Goal: Transaction & Acquisition: Obtain resource

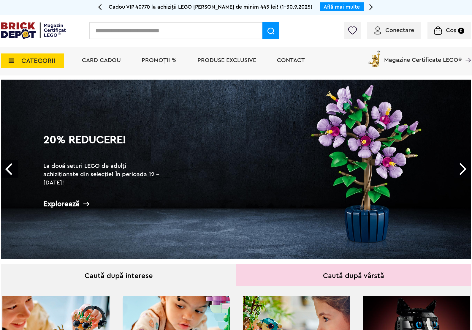
click at [157, 62] on span "PROMOȚII %" at bounding box center [159, 60] width 35 height 6
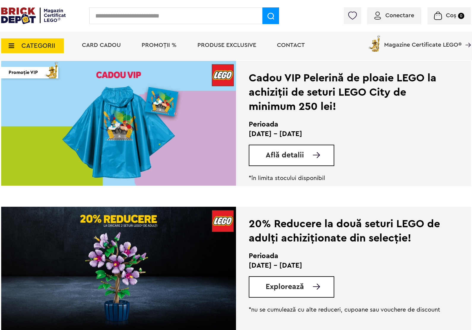
scroll to position [148, 0]
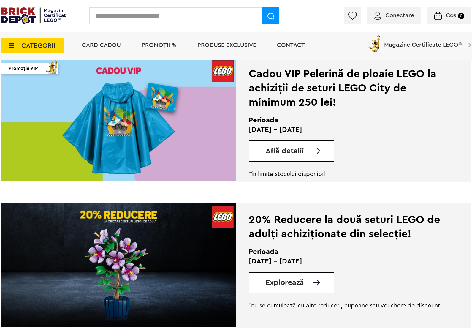
drag, startPoint x: 331, startPoint y: 261, endPoint x: 250, endPoint y: 259, distance: 81.4
click at [250, 259] on p "12 - 28 Septembrie 2025" at bounding box center [345, 260] width 193 height 9
copy p "12 - 28 Septembrie 2025"
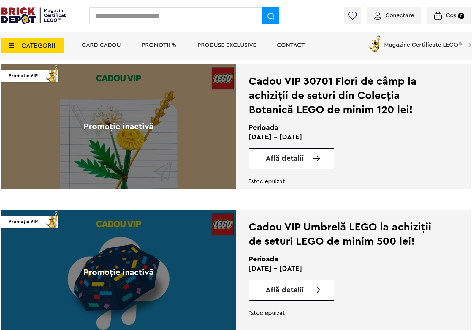
scroll to position [1039, 0]
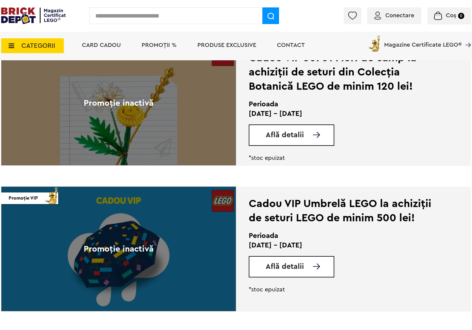
click at [301, 265] on span "Află detalii" at bounding box center [285, 266] width 38 height 7
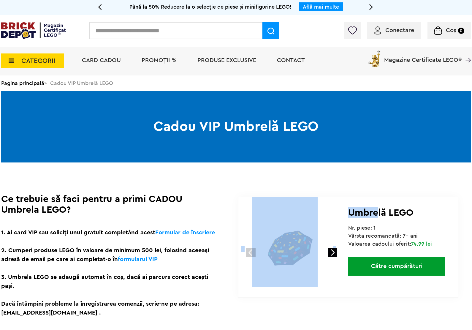
drag, startPoint x: 347, startPoint y: 211, endPoint x: 379, endPoint y: 211, distance: 31.2
click at [379, 211] on div "1 2 Umbrelă LEGO Nr. piese: 1 Vârsta recomandată: 7+ ani Valoarea cadoului ofer…" at bounding box center [348, 247] width 221 height 101
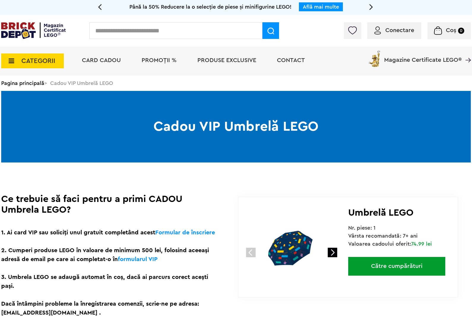
click at [429, 214] on h1 "Umbrelă LEGO" at bounding box center [400, 212] width 104 height 11
drag, startPoint x: 411, startPoint y: 212, endPoint x: 351, endPoint y: 213, distance: 60.6
click at [351, 213] on span "Umbrelă LEGO" at bounding box center [380, 212] width 65 height 9
copy span "Umbrelă LEGO"
